Goal: Task Accomplishment & Management: Use online tool/utility

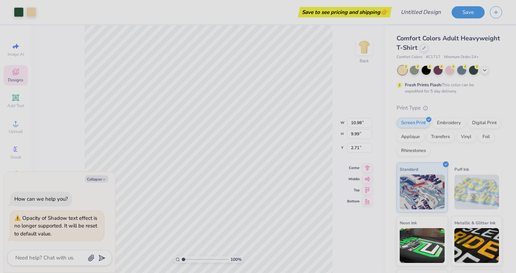
type textarea "x"
type input "3.09"
type input "1.41"
type input "5.58"
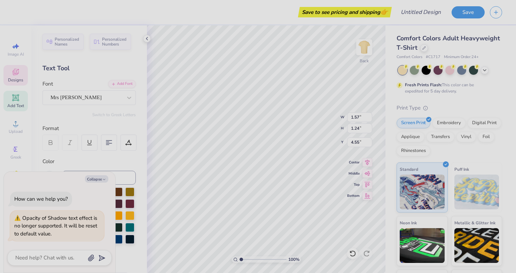
type textarea "x"
type input "2.96"
type input "1.57"
type input "3.43"
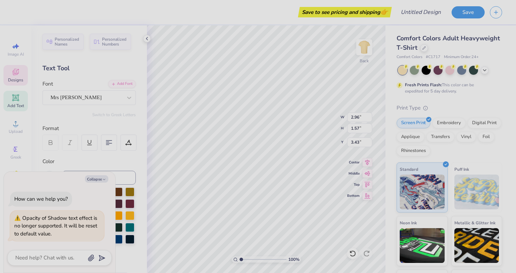
type textarea "x"
type input "2.30"
type input "0.85"
type input "7.16"
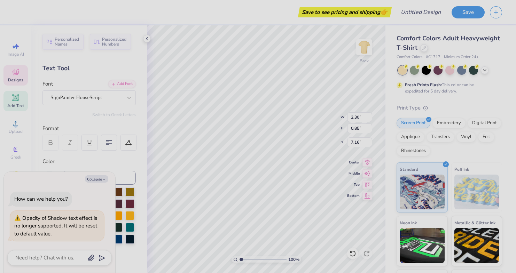
type textarea "x"
type input "7.00"
type textarea "x"
type textarea "FALL r"
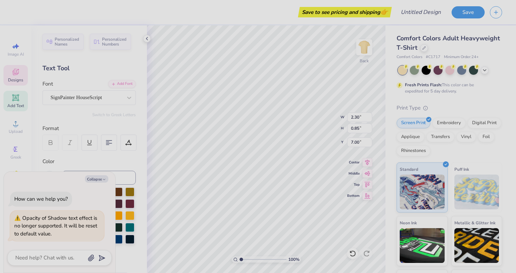
type textarea "x"
type textarea "FALL re"
type textarea "x"
type textarea "FALL r"
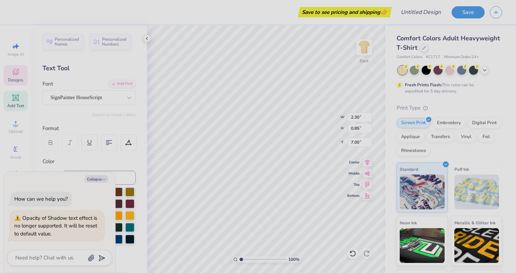
type textarea "x"
type textarea "FALL"
type textarea "x"
type textarea "FALL R"
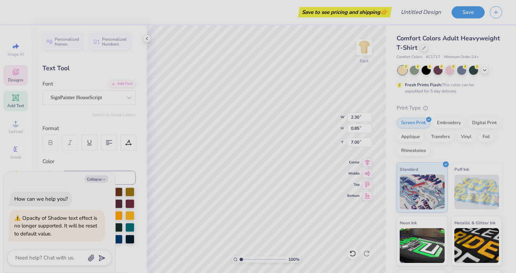
type textarea "x"
type textarea "FALL RE"
type textarea "x"
type textarea "FALL REC"
type textarea "x"
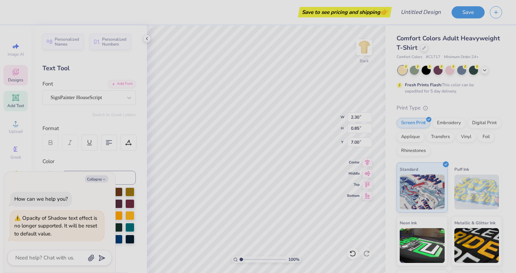
type textarea "FALL RECR"
type textarea "x"
type textarea "FALL RECRU"
type textarea "x"
type textarea "FALL RECRUI"
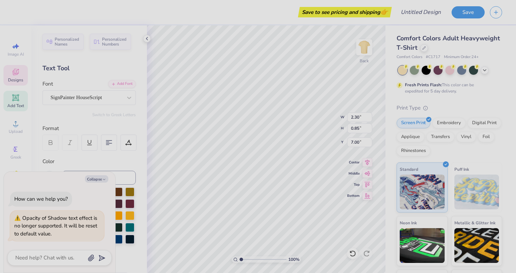
type textarea "x"
type textarea "FALL RECRUIT"
type textarea "x"
type textarea "FALL RECRUITM"
type textarea "x"
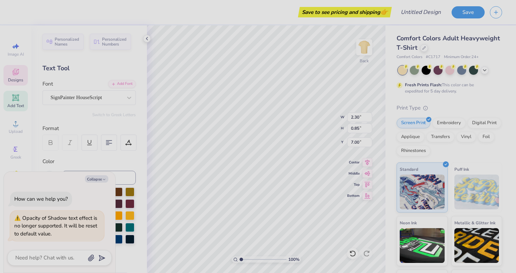
type textarea "FALL RECRUITME"
type textarea "x"
type textarea "FALL RECRUITMEN"
type textarea "x"
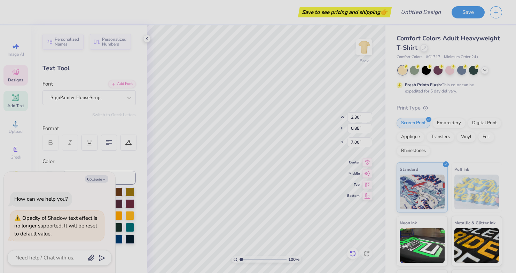
type textarea "FALL RECRUITMENT"
click at [354, 253] on icon at bounding box center [352, 253] width 7 height 7
type textarea "x"
type input "7.16"
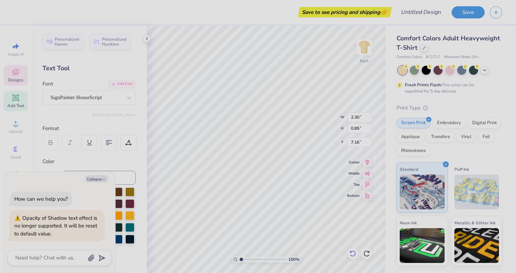
click at [354, 253] on icon at bounding box center [352, 253] width 7 height 7
type textarea "x"
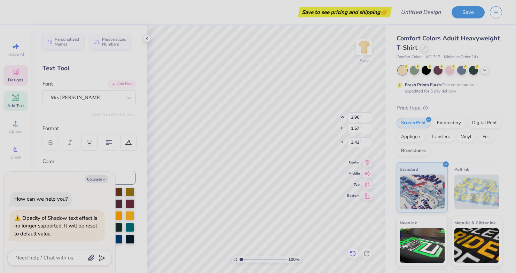
type textarea "F"
type textarea "x"
type textarea "Fa"
type textarea "x"
type textarea "Fal"
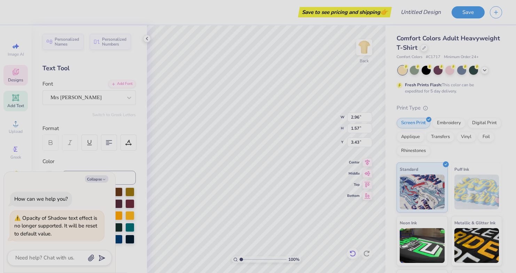
type textarea "x"
type textarea "Fall"
type textarea "x"
type input "1.57"
type input "1.24"
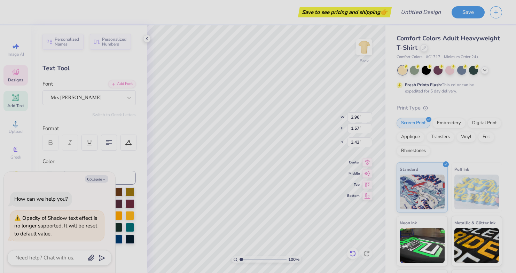
type input "4.55"
type textarea "x"
type input "3.09"
type input "1.41"
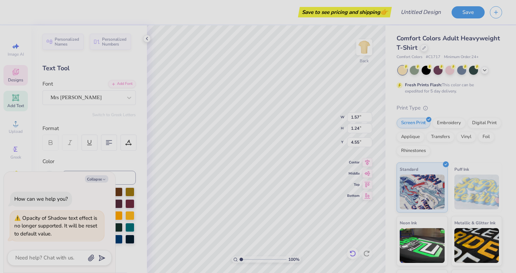
type input "5.58"
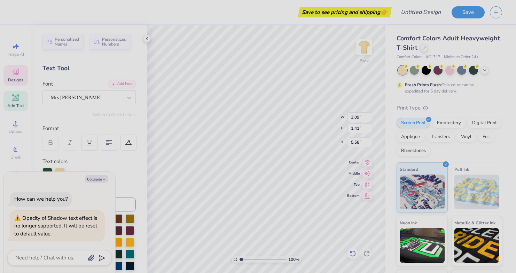
type textarea "x"
type textarea "R"
type textarea "x"
type textarea "Re"
type textarea "x"
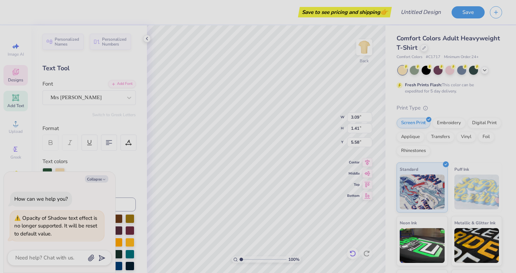
type textarea "Rec"
type textarea "x"
type textarea "Recr"
type textarea "x"
type textarea "Recru"
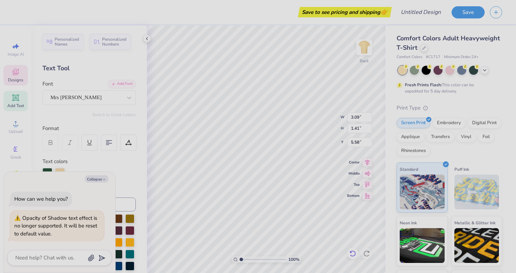
scroll to position [0, 0]
type textarea "x"
type textarea "Recrui"
type textarea "x"
type textarea "Recruit"
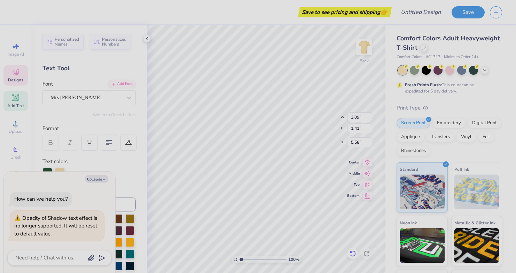
type textarea "x"
type textarea "Recruitm"
type textarea "x"
type textarea "Recruitme"
type textarea "x"
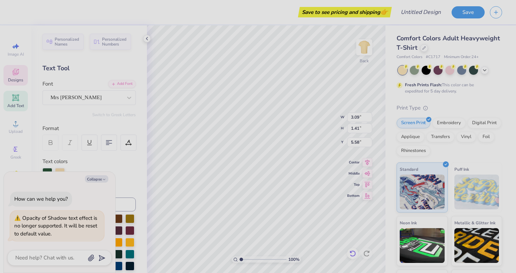
type textarea "Recruitmen"
type textarea "x"
type textarea "Recruitment"
type textarea "x"
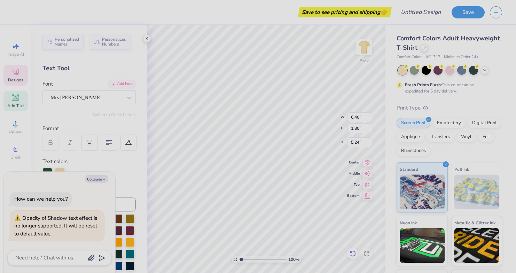
type input "5.08"
type input "1.43"
type input "5.64"
type textarea "x"
type input "5.13"
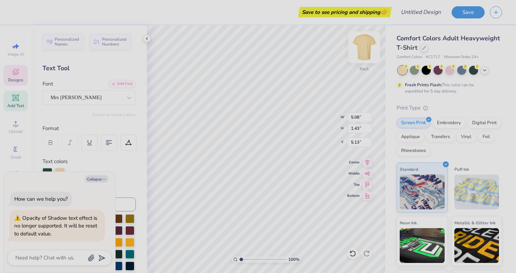
click at [363, 46] on img at bounding box center [364, 47] width 28 height 28
click at [366, 48] on img at bounding box center [364, 47] width 28 height 28
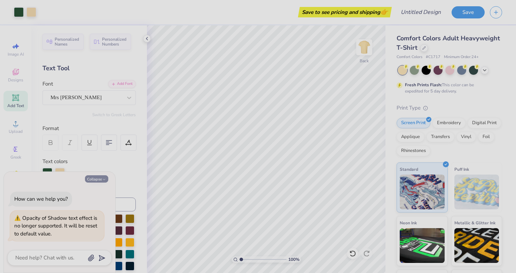
click at [102, 175] on button "Collapse" at bounding box center [96, 178] width 23 height 7
type textarea "x"
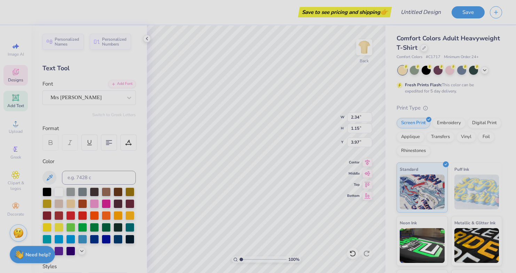
type input "3.97"
type input "10.14"
type input "9.99"
click at [353, 254] on icon at bounding box center [352, 253] width 7 height 7
type input "2.71"
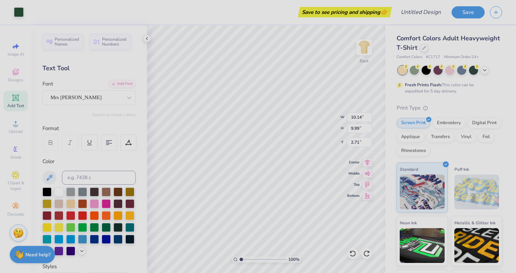
type input "1.65"
type textarea "x"
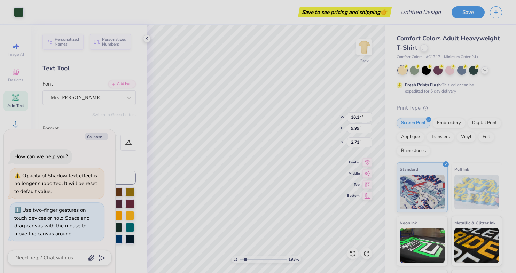
type input "1.89"
click at [245, 260] on input "range" at bounding box center [262, 259] width 47 height 6
type textarea "x"
type input "2.72"
type textarea "x"
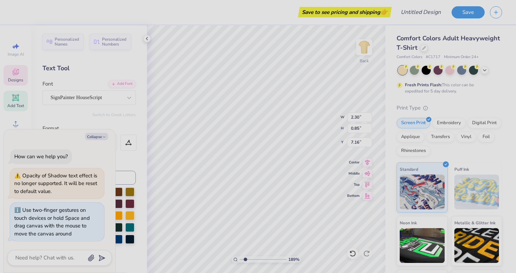
type input "7.20"
type textarea "x"
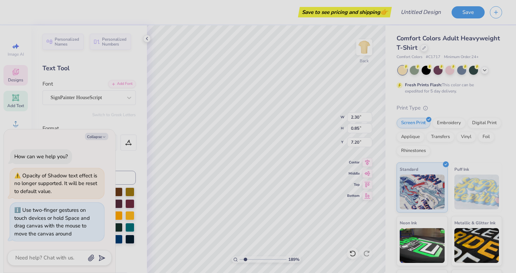
type input "9.75"
type input "9.29"
type input "2.99"
type textarea "x"
type input "1.19"
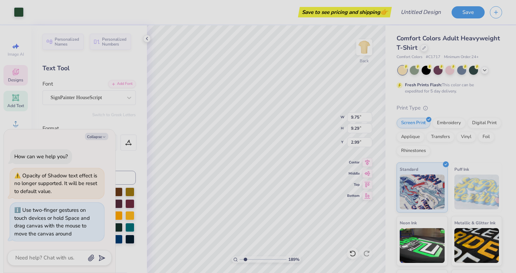
type input "0.67"
type input "7.86"
type textarea "x"
type input "7.63"
type textarea "x"
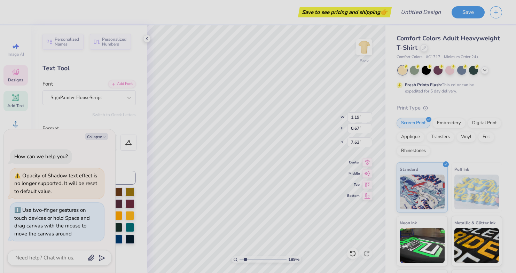
type textarea "202"
type textarea "x"
type textarea "2025"
click at [386, 221] on div "Comfort Colors Adult Heavyweight T-Shirt Comfort Colors # C1717 Minimum Order: …" at bounding box center [450, 172] width 130 height 294
type textarea "x"
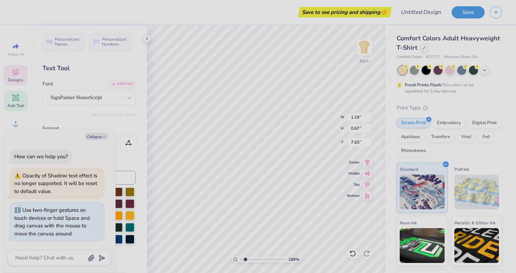
type input "1.23"
type input "7.64"
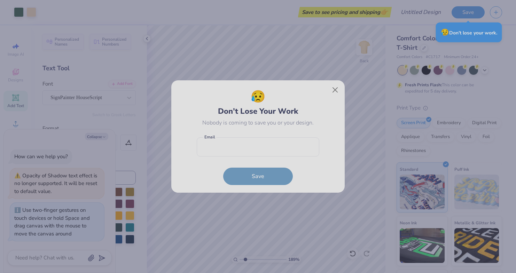
type textarea "x"
